Goal: Complete application form: Complete application form

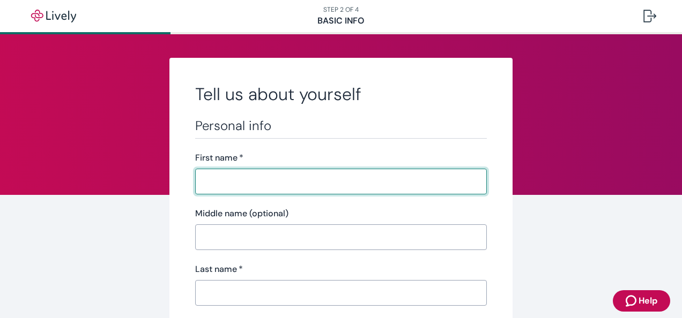
click at [311, 178] on input "First name   *" at bounding box center [341, 181] width 292 height 21
type input "[PERSON_NAME]"
drag, startPoint x: 237, startPoint y: 183, endPoint x: 181, endPoint y: 173, distance: 56.8
type input "[PERSON_NAME]"
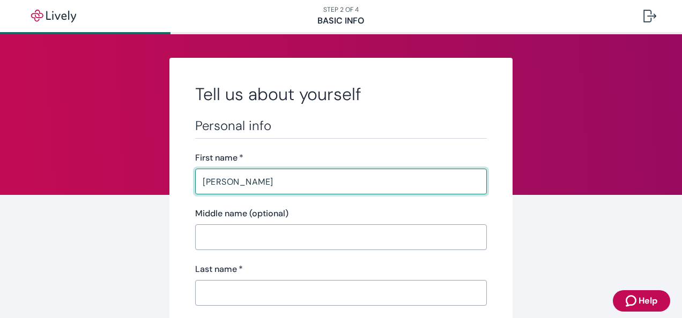
click at [227, 234] on input "Middle name (optional)" at bounding box center [341, 237] width 292 height 21
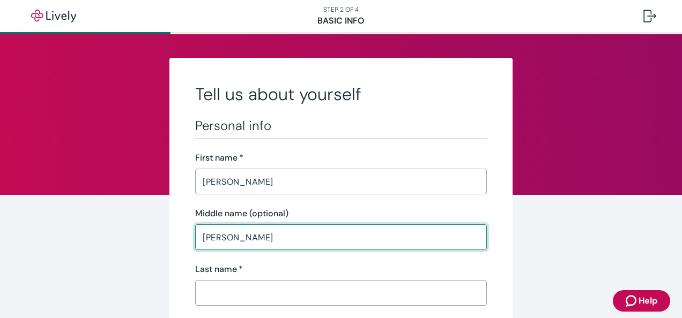
type input "[PERSON_NAME]"
click at [252, 289] on input "Last name   *" at bounding box center [341, 292] width 292 height 21
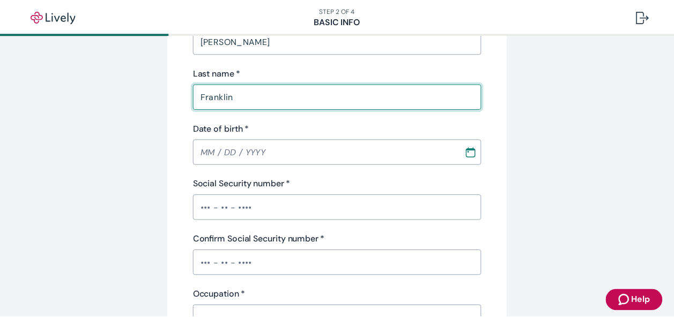
scroll to position [214, 0]
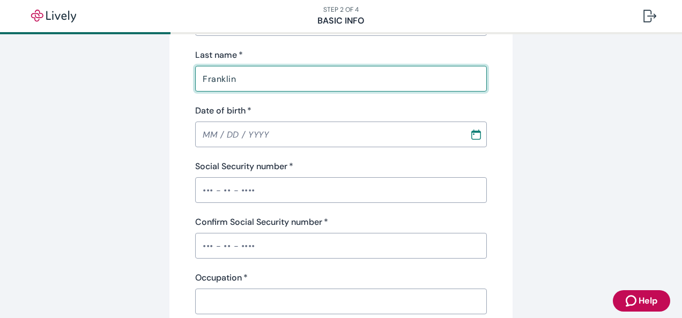
type input "Franklin"
click at [471, 136] on icon "Calendar" at bounding box center [476, 134] width 11 height 11
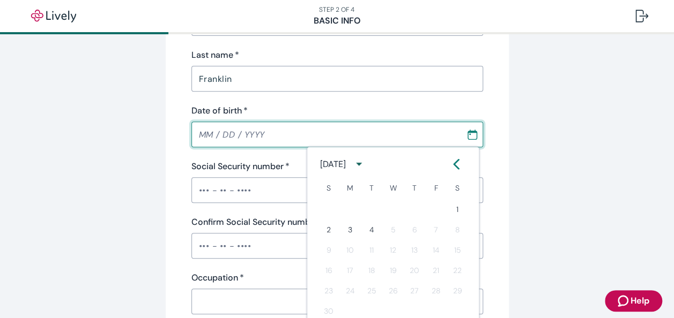
click at [366, 163] on icon "calendar view is open, switch to year view" at bounding box center [359, 164] width 14 height 14
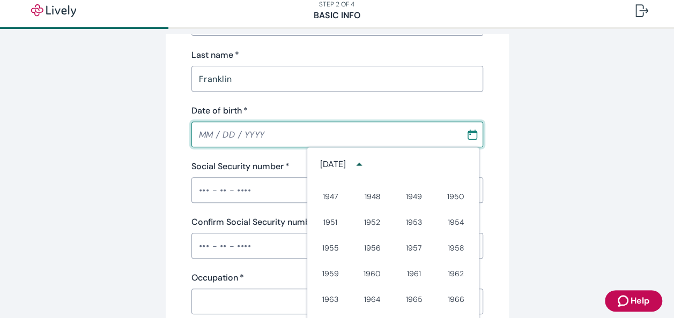
scroll to position [330, 0]
click at [452, 194] on button "1958" at bounding box center [455, 194] width 39 height 19
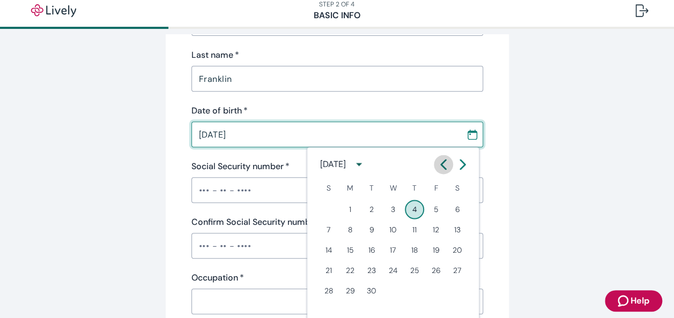
click at [442, 159] on icon "Calendar left arrow" at bounding box center [443, 164] width 11 height 11
click at [327, 289] on button "29" at bounding box center [328, 290] width 19 height 19
type input "[DATE]"
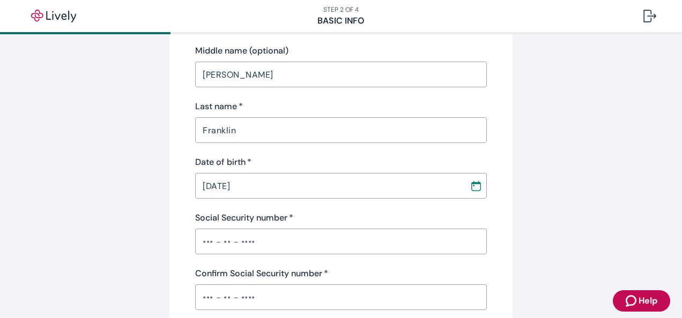
scroll to position [161, 0]
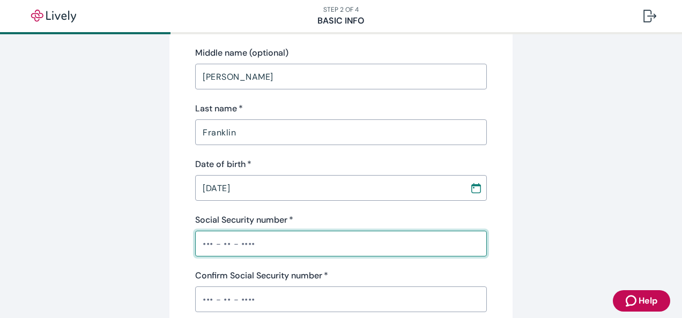
click at [337, 241] on input "Social Security number   *" at bounding box center [341, 243] width 292 height 21
type input "•••-••-7350"
click at [324, 307] on input "Confirm Social Security number   *" at bounding box center [341, 299] width 292 height 21
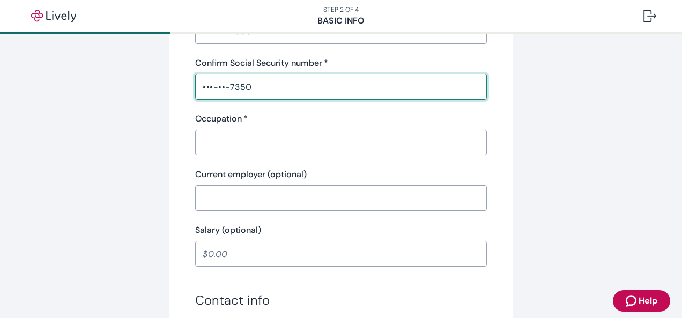
scroll to position [375, 0]
type input "•••-••-7350"
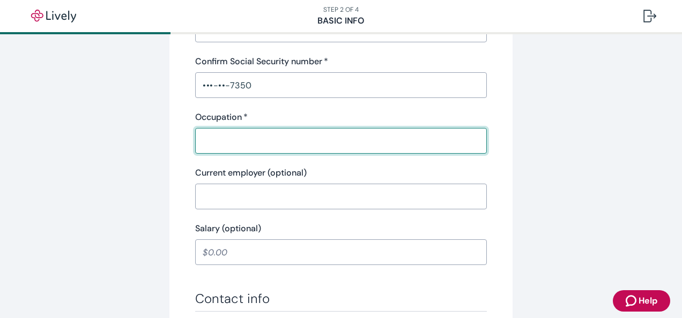
click at [367, 143] on input "Occupation   *" at bounding box center [341, 140] width 292 height 21
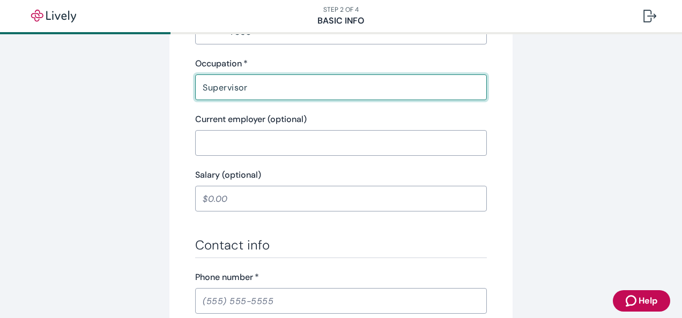
scroll to position [536, 0]
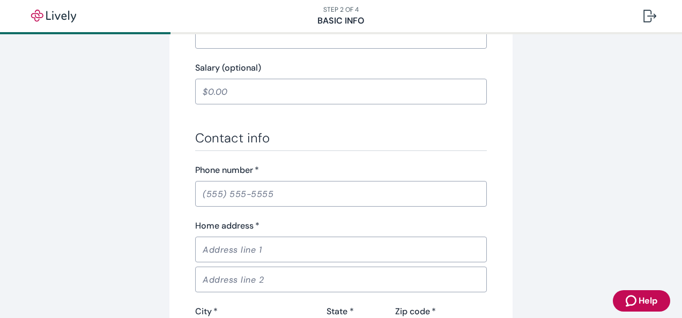
type input "Supervisor"
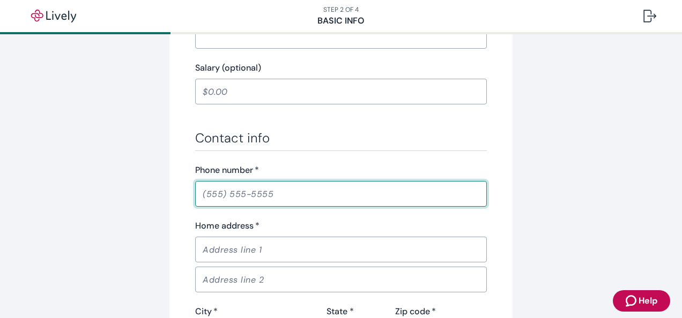
click at [291, 192] on input "Phone number   *" at bounding box center [341, 193] width 292 height 21
type input "[PHONE_NUMBER]"
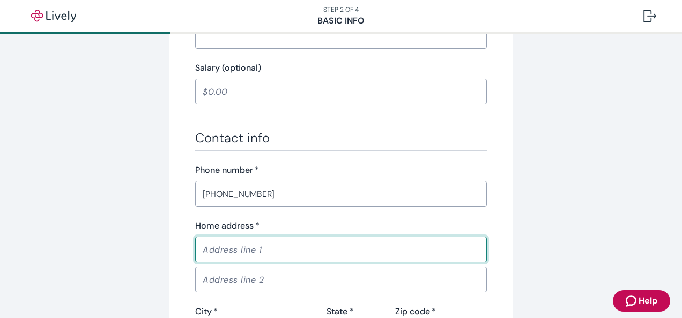
click at [286, 245] on input "Home address   *" at bounding box center [341, 249] width 292 height 21
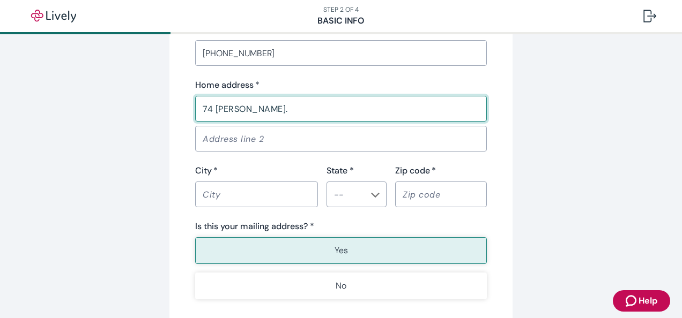
scroll to position [697, 0]
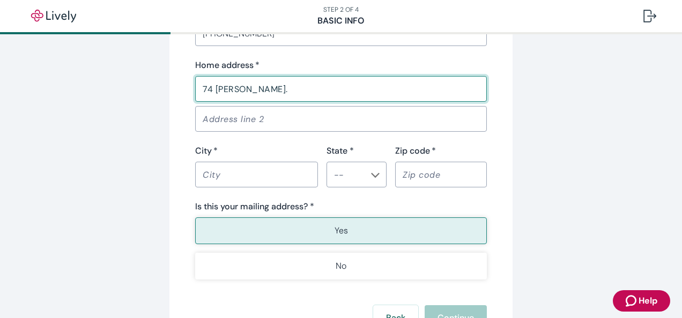
type input "74 [PERSON_NAME]."
click at [270, 177] on input "City   *" at bounding box center [256, 174] width 123 height 21
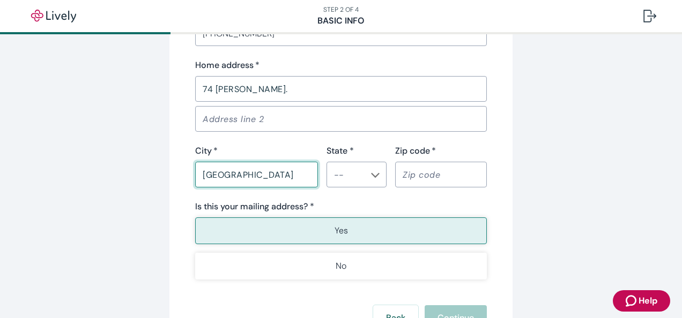
click at [374, 171] on icon "Chevron icon" at bounding box center [375, 175] width 9 height 9
type input "[GEOGRAPHIC_DATA]"
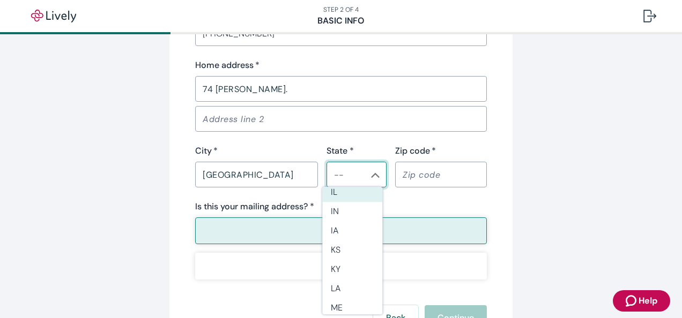
scroll to position [322, 0]
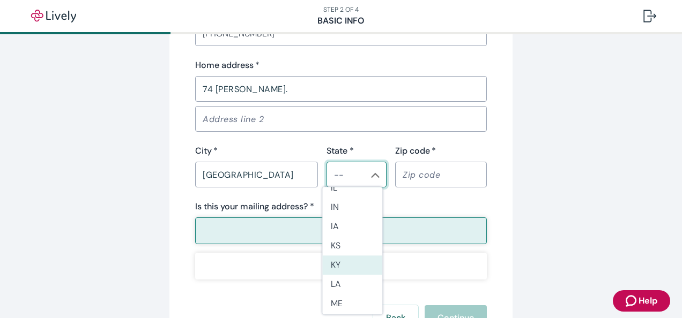
click at [338, 260] on li "KY" at bounding box center [352, 265] width 60 height 19
type input "KY"
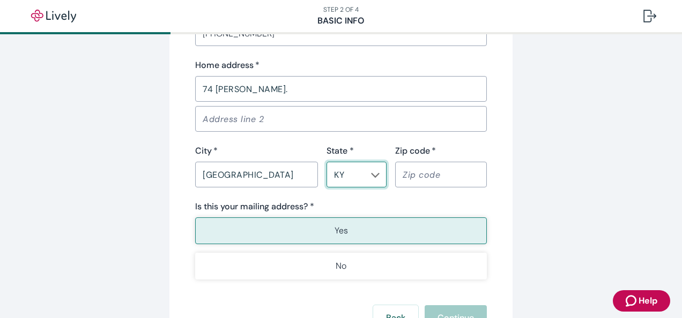
click at [444, 170] on input "Zip code   *" at bounding box center [441, 174] width 92 height 21
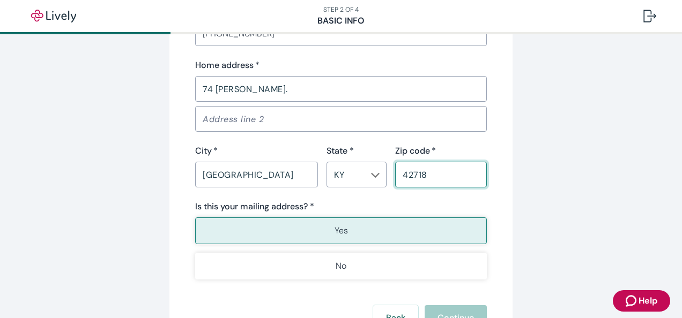
type input "42718"
click at [351, 227] on button "Yes" at bounding box center [341, 231] width 292 height 27
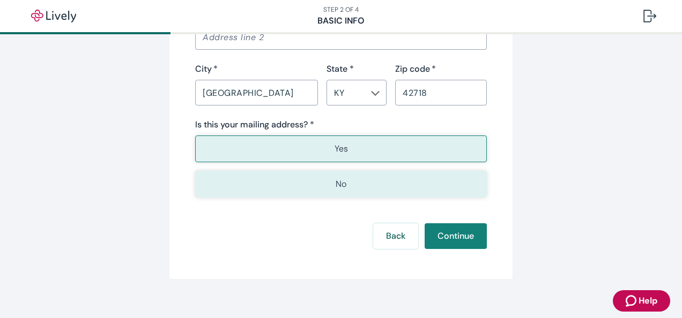
scroll to position [790, 0]
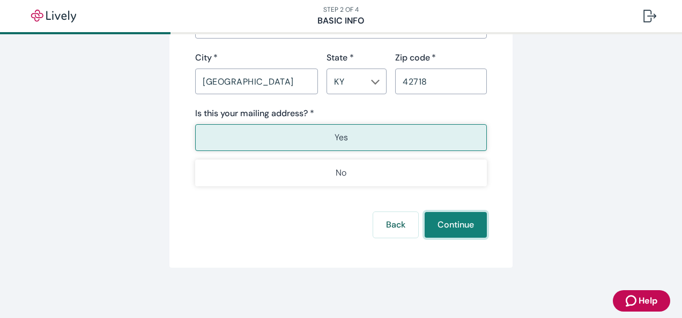
click at [453, 219] on button "Continue" at bounding box center [455, 225] width 62 height 26
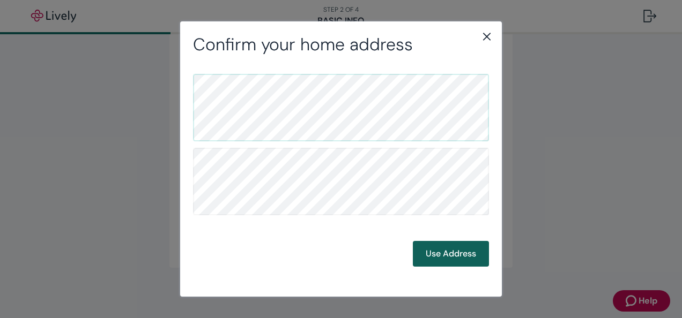
click at [438, 250] on button "Use Address" at bounding box center [451, 254] width 76 height 26
click at [445, 252] on button "Use Address" at bounding box center [451, 254] width 76 height 26
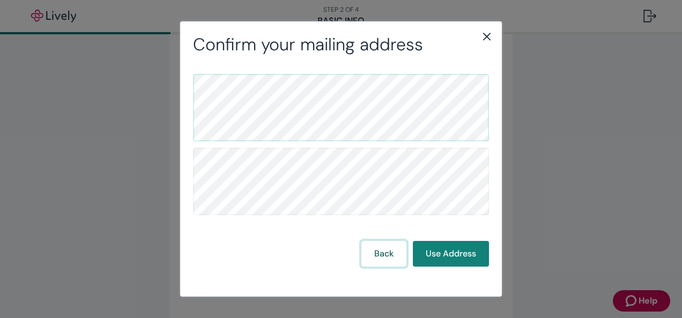
click at [391, 245] on button "Back" at bounding box center [383, 254] width 45 height 26
click at [457, 253] on button "Use Address" at bounding box center [451, 254] width 76 height 26
click at [435, 256] on button "Use Address" at bounding box center [451, 254] width 76 height 26
click at [486, 32] on icon "close" at bounding box center [486, 36] width 13 height 13
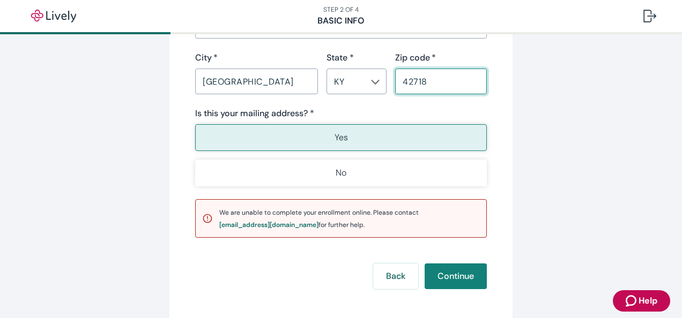
drag, startPoint x: 445, startPoint y: 76, endPoint x: 338, endPoint y: 72, distance: 106.7
click at [338, 72] on div "City   * [GEOGRAPHIC_DATA] ​ State * [US_STATE] ​ Zip code   * 42718 ​" at bounding box center [336, 72] width 300 height 43
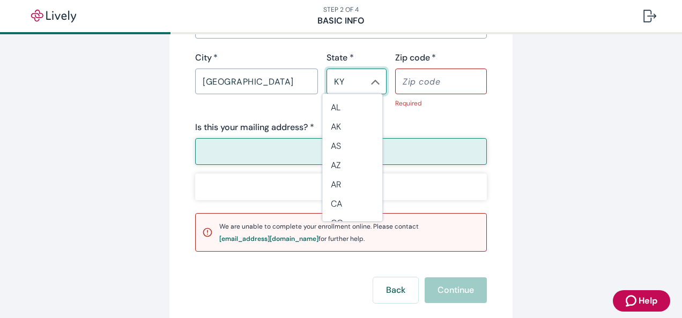
scroll to position [282, 0]
drag, startPoint x: 342, startPoint y: 83, endPoint x: 308, endPoint y: 75, distance: 35.6
click at [308, 75] on div "City   * [GEOGRAPHIC_DATA] ​ State * [US_STATE] ​ Zip code   * ​ Required" at bounding box center [336, 79] width 300 height 57
type input "KY"
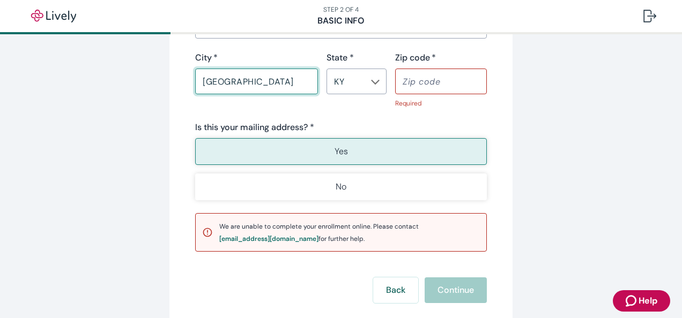
drag, startPoint x: 282, startPoint y: 79, endPoint x: 185, endPoint y: 78, distance: 97.0
click at [186, 78] on div "City   * [GEOGRAPHIC_DATA] ​" at bounding box center [251, 79] width 131 height 57
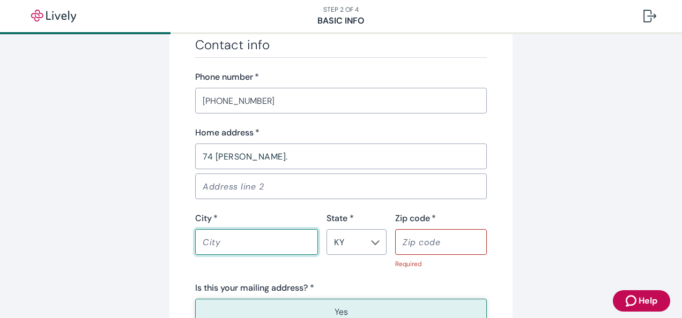
scroll to position [576, 0]
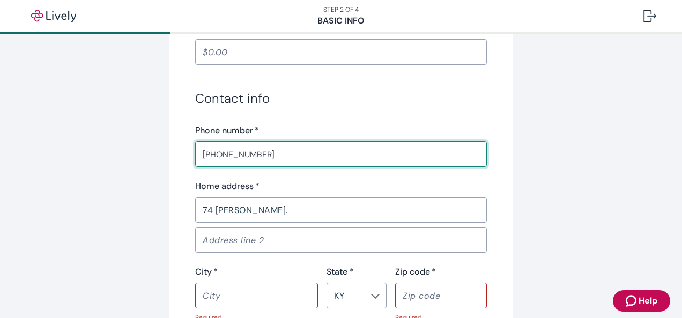
drag, startPoint x: 264, startPoint y: 154, endPoint x: 152, endPoint y: 139, distance: 112.4
click at [152, 139] on div "Tell us about yourself Personal info First name   * [PERSON_NAME] ​ Middle name…" at bounding box center [341, 14] width 514 height 1065
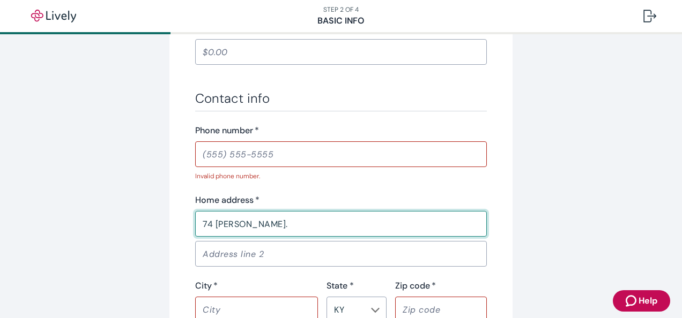
drag, startPoint x: 250, startPoint y: 228, endPoint x: 146, endPoint y: 216, distance: 104.2
click at [146, 216] on div "Tell us about yourself Personal info First name   * [PERSON_NAME] ​ Middle name…" at bounding box center [341, 21] width 514 height 1079
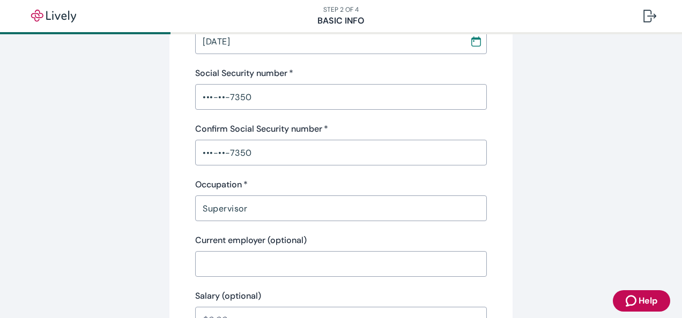
scroll to position [254, 0]
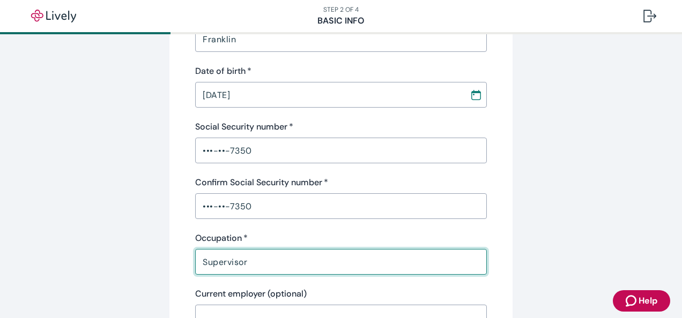
drag, startPoint x: 255, startPoint y: 259, endPoint x: 63, endPoint y: 219, distance: 196.0
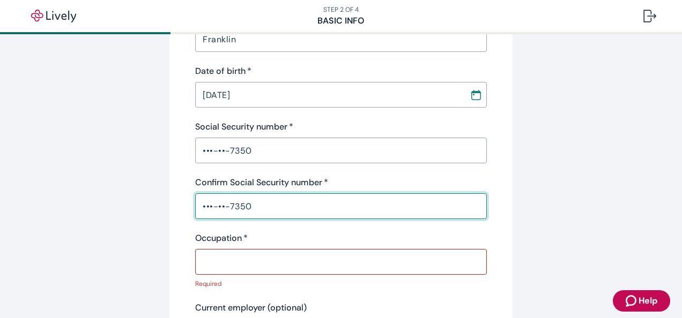
drag, startPoint x: 253, startPoint y: 206, endPoint x: 117, endPoint y: 210, distance: 136.2
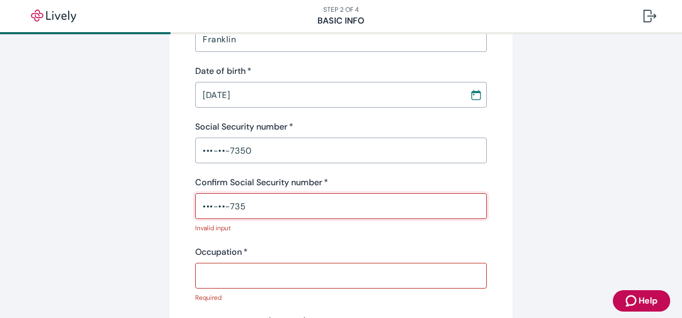
type input "•••-••-735"
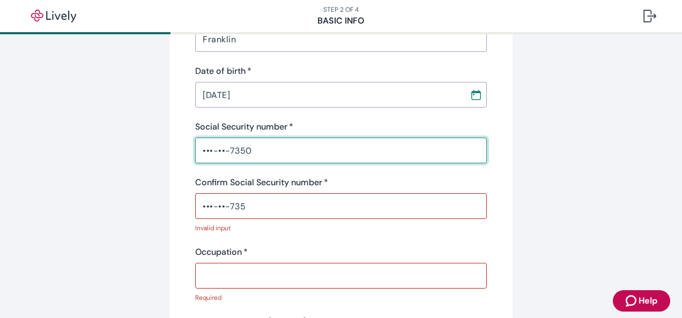
drag, startPoint x: 238, startPoint y: 145, endPoint x: 119, endPoint y: 145, distance: 119.5
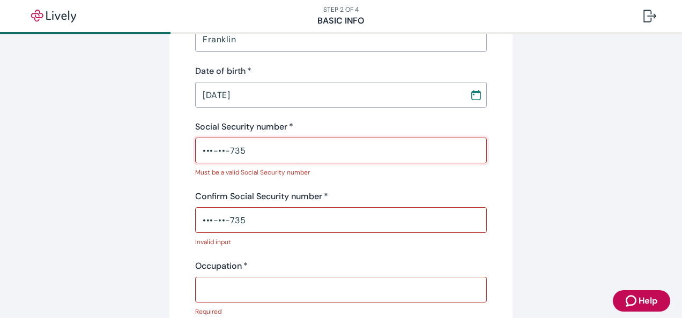
type input "•••-••-735"
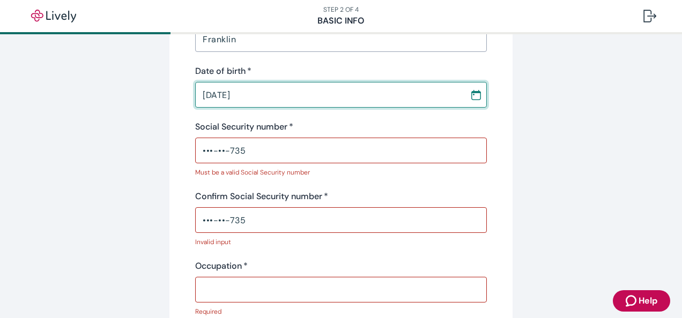
drag, startPoint x: 235, startPoint y: 83, endPoint x: 133, endPoint y: 80, distance: 102.4
click at [288, 94] on input "[DATE]" at bounding box center [328, 94] width 267 height 21
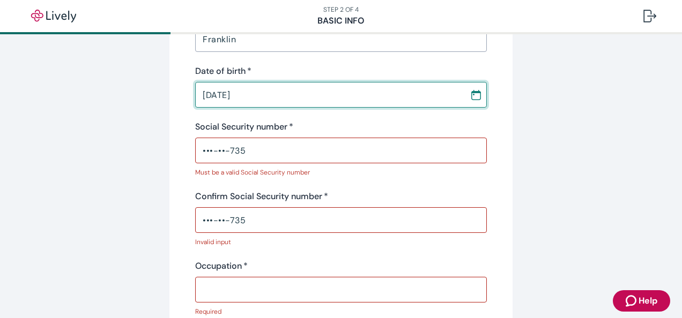
click at [288, 94] on input "[DATE]" at bounding box center [328, 94] width 267 height 21
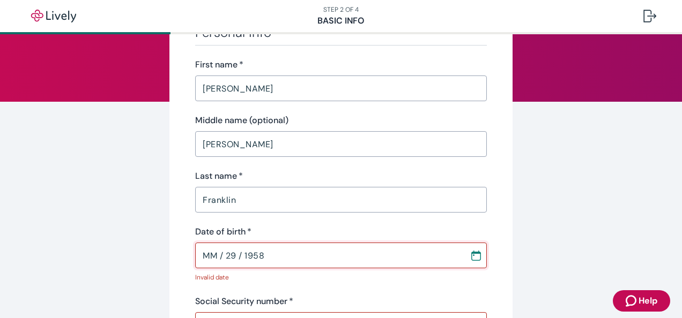
scroll to position [147, 0]
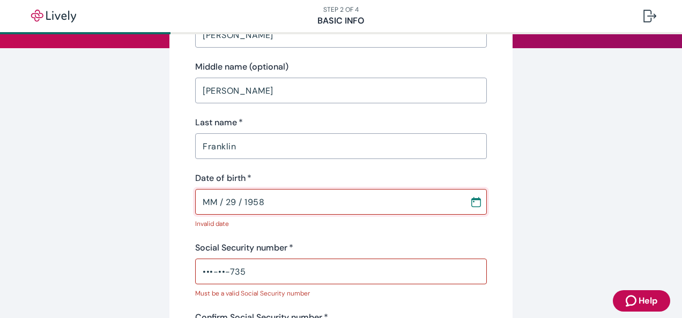
drag, startPoint x: 279, startPoint y: 207, endPoint x: 182, endPoint y: 198, distance: 98.0
drag, startPoint x: 222, startPoint y: 197, endPoint x: 273, endPoint y: 199, distance: 51.5
click at [273, 199] on input "MM / 29 / 1958" at bounding box center [328, 201] width 267 height 21
click at [243, 203] on input "MM / DD / 1958" at bounding box center [328, 201] width 267 height 21
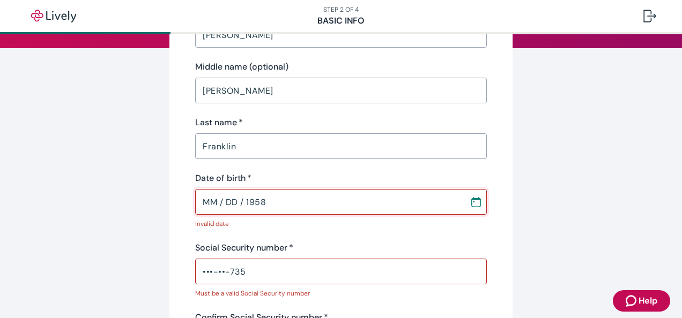
click at [241, 203] on input "MM / DD / 1958" at bounding box center [328, 201] width 267 height 21
drag, startPoint x: 241, startPoint y: 203, endPoint x: 294, endPoint y: 202, distance: 52.5
click at [294, 202] on input "MM / DD / 1958" at bounding box center [328, 201] width 267 height 21
drag, startPoint x: 244, startPoint y: 200, endPoint x: 270, endPoint y: 200, distance: 26.3
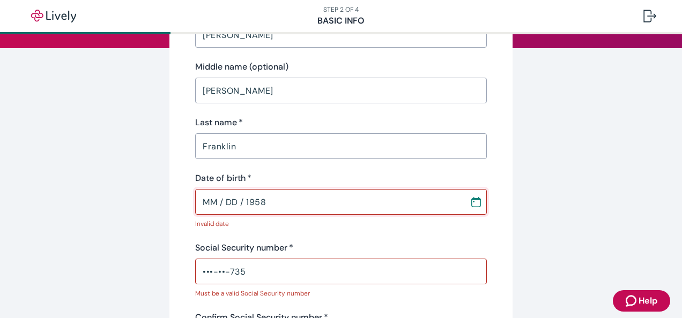
click at [270, 200] on input "MM / DD / 1958" at bounding box center [328, 201] width 267 height 21
type input "MM / DD / YYYY"
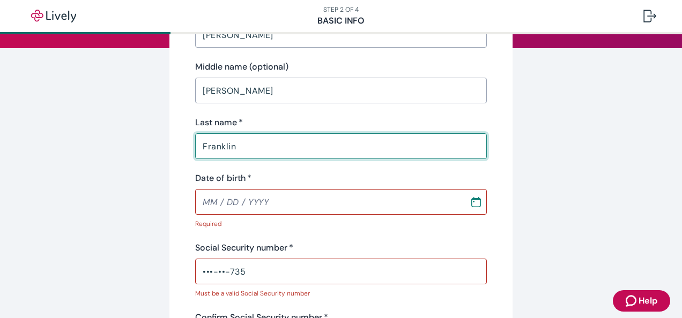
drag, startPoint x: 242, startPoint y: 143, endPoint x: 177, endPoint y: 135, distance: 64.7
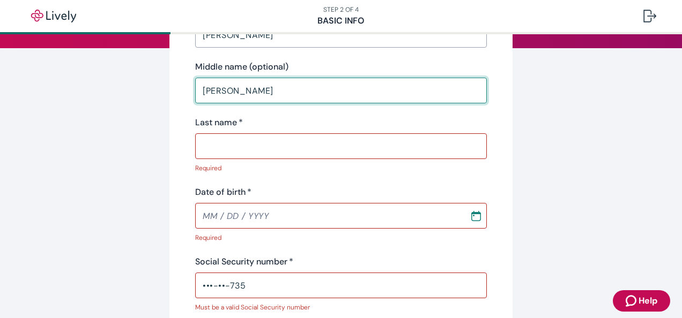
drag, startPoint x: 227, startPoint y: 92, endPoint x: 140, endPoint y: 85, distance: 87.1
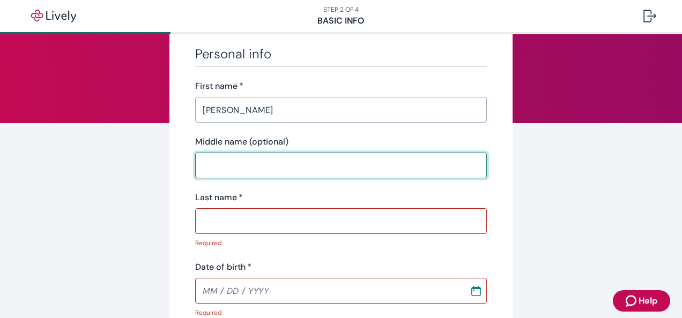
scroll to position [0, 0]
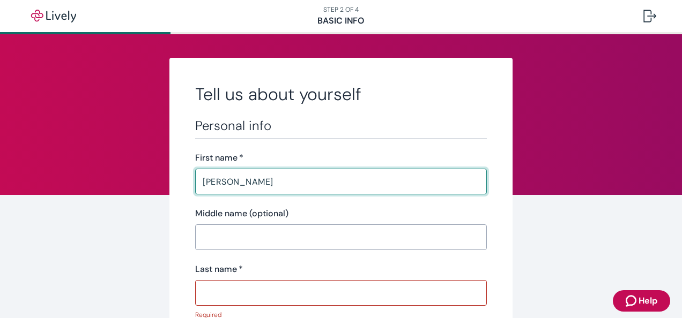
drag, startPoint x: 247, startPoint y: 178, endPoint x: 167, endPoint y: 174, distance: 80.0
